Goal: Task Accomplishment & Management: Complete application form

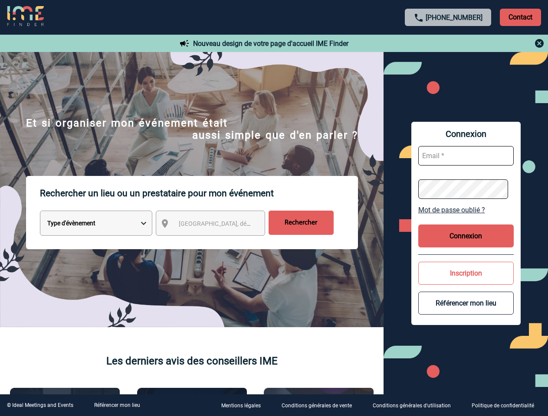
click at [274, 208] on p "Rechercher un lieu ou un prestataire pour mon événement" at bounding box center [199, 193] width 318 height 35
click at [520, 17] on p "Contact" at bounding box center [520, 17] width 41 height 17
click at [448, 43] on div at bounding box center [448, 43] width 193 height 10
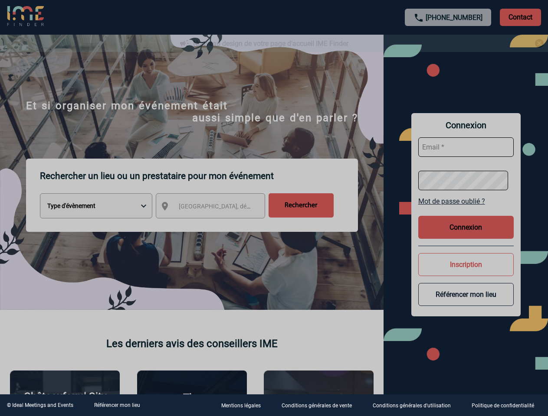
click at [218, 225] on div at bounding box center [274, 208] width 548 height 416
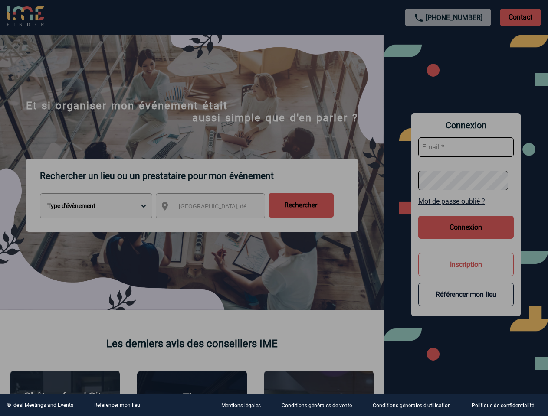
click at [466, 210] on div at bounding box center [274, 208] width 548 height 416
click at [466, 236] on div at bounding box center [274, 208] width 548 height 416
click at [466, 273] on div at bounding box center [274, 208] width 548 height 416
click at [466, 303] on div at bounding box center [274, 208] width 548 height 416
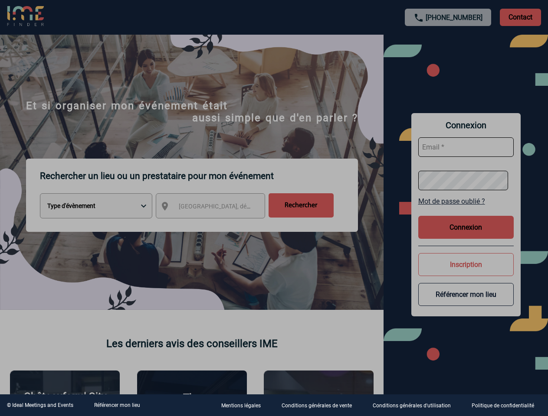
click at [117, 406] on link "Référencer mon lieu" at bounding box center [117, 406] width 46 height 6
